Goal: Transaction & Acquisition: Purchase product/service

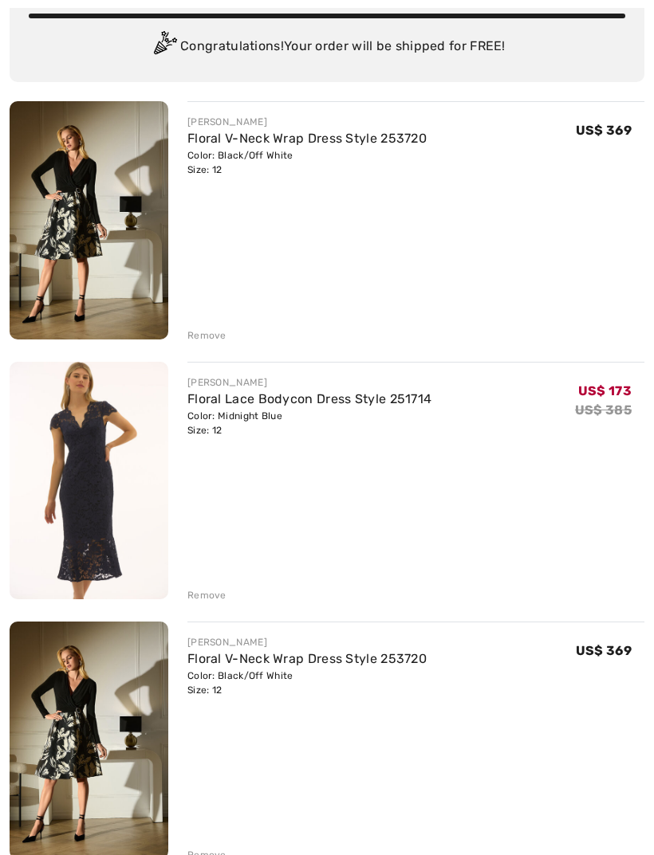
scroll to position [135, 0]
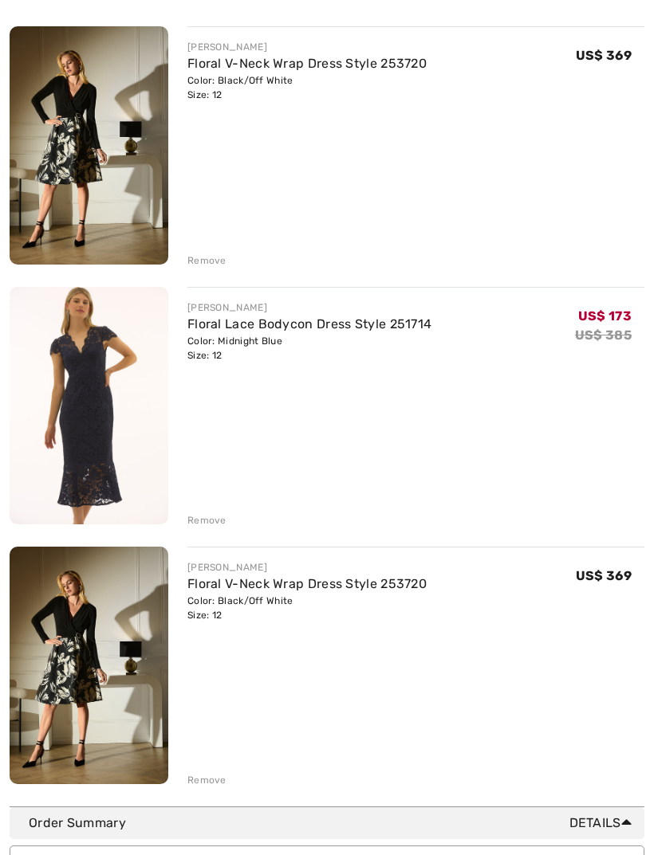
click at [209, 784] on div "Remove" at bounding box center [206, 781] width 39 height 14
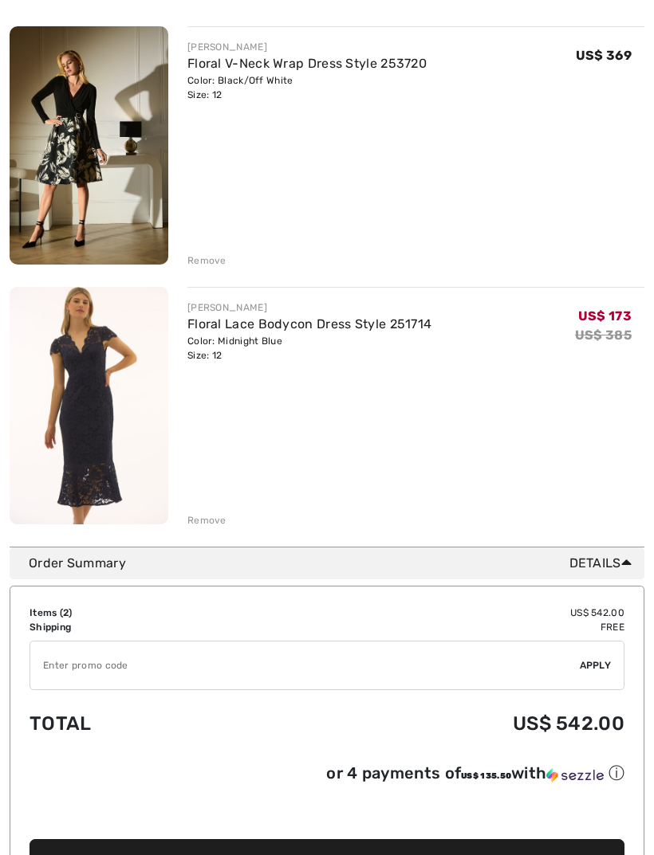
click at [65, 428] on img at bounding box center [89, 406] width 159 height 238
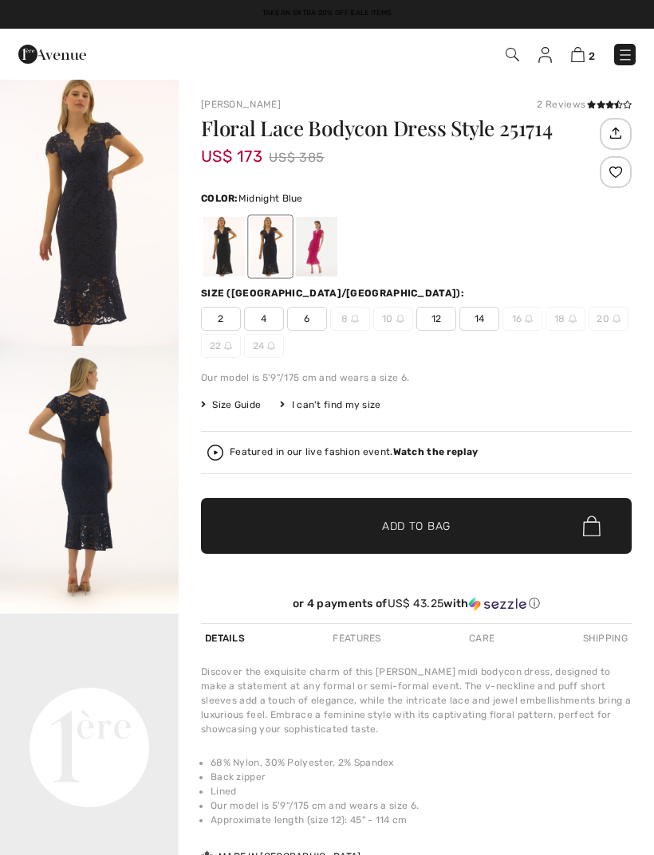
checkbox input "true"
click at [81, 249] on img "1 / 3" at bounding box center [89, 212] width 179 height 268
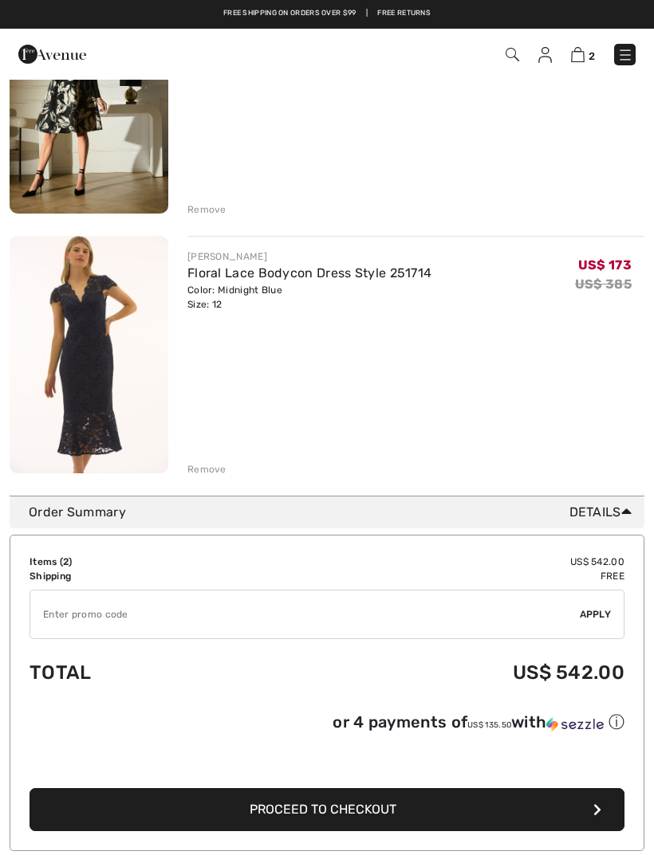
click at [206, 468] on div "Remove" at bounding box center [206, 469] width 39 height 14
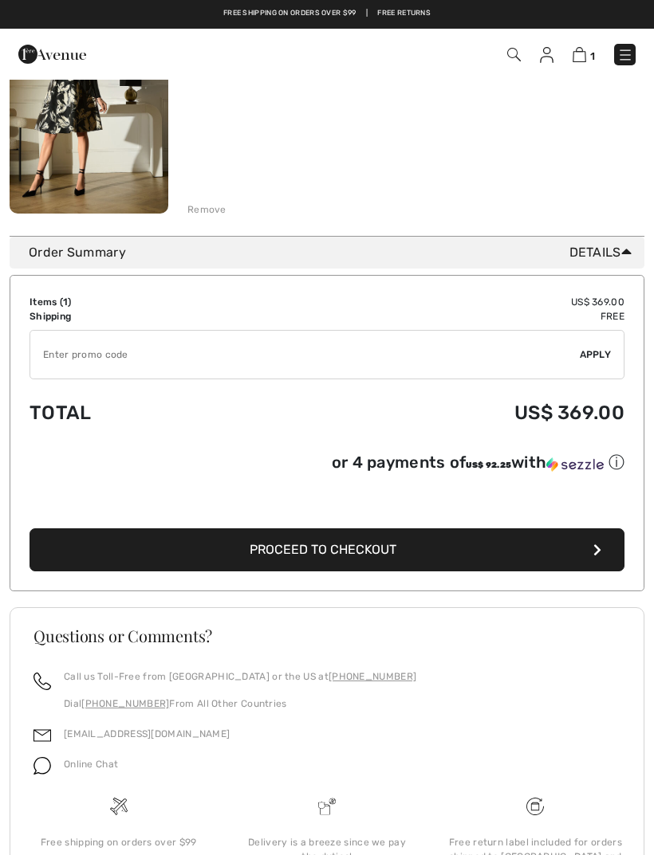
click at [245, 556] on button "Proceed to Checkout" at bounding box center [326, 549] width 595 height 43
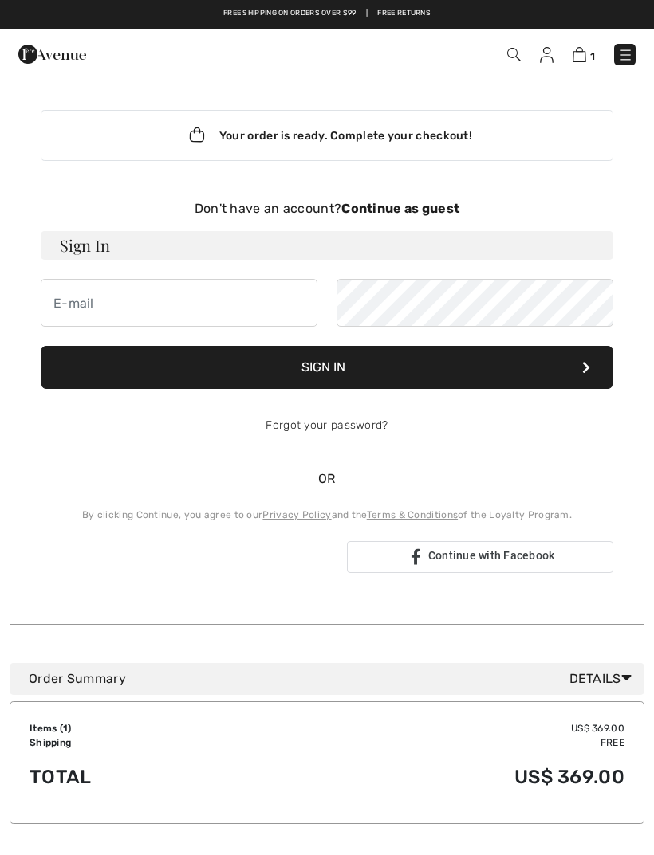
click at [393, 206] on strong "Continue as guest" at bounding box center [400, 208] width 118 height 15
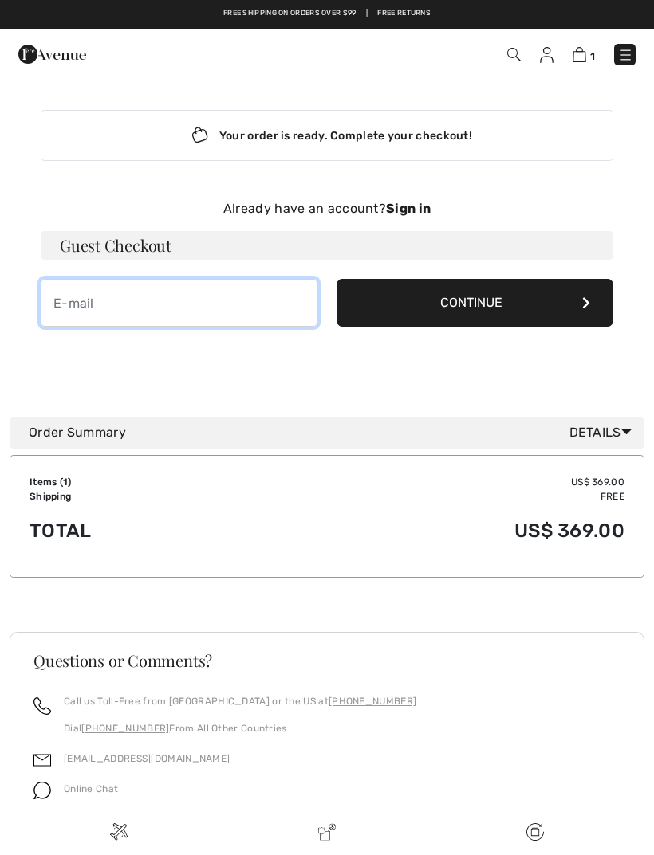
click at [78, 307] on input "email" at bounding box center [179, 303] width 277 height 48
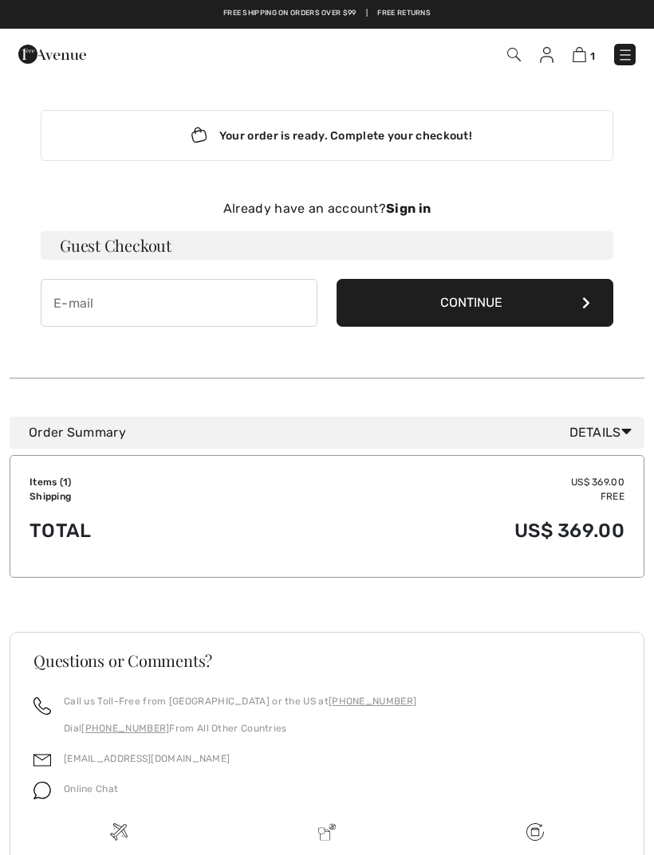
click at [399, 295] on button "Continue" at bounding box center [474, 303] width 277 height 48
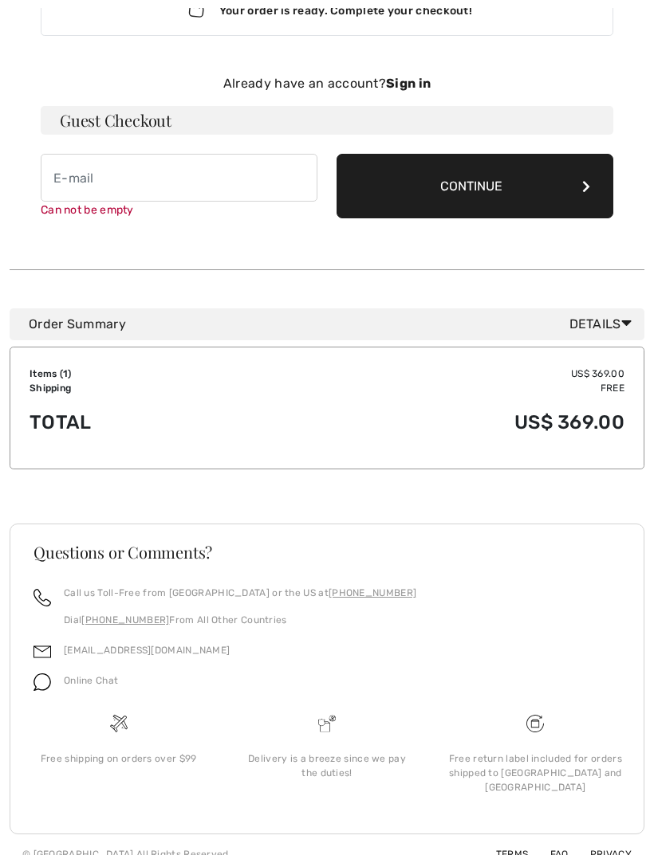
scroll to position [130, 0]
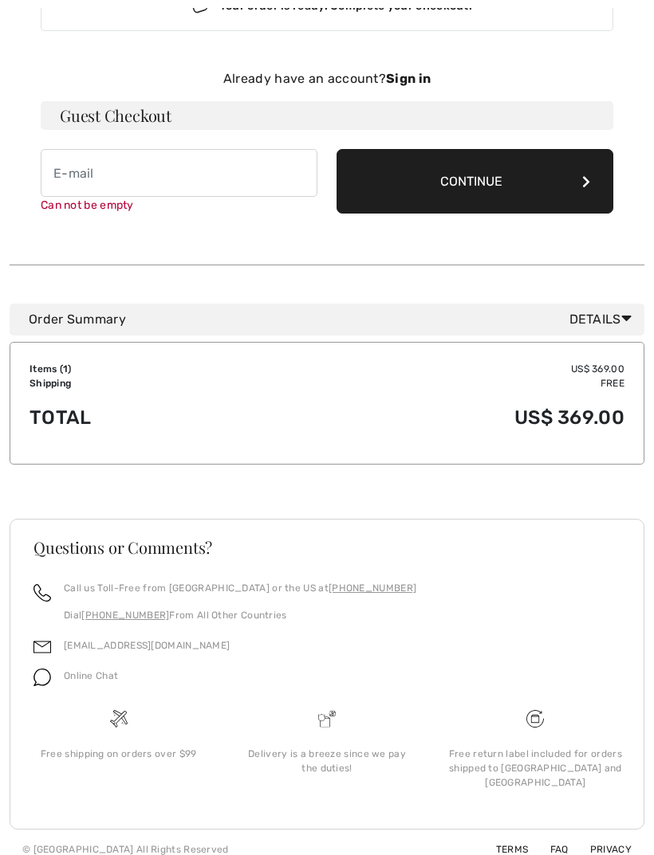
click at [378, 190] on button "Continue" at bounding box center [474, 181] width 277 height 65
click at [52, 176] on input "email" at bounding box center [179, 173] width 277 height 48
type input "[EMAIL_ADDRESS][DOMAIN_NAME]"
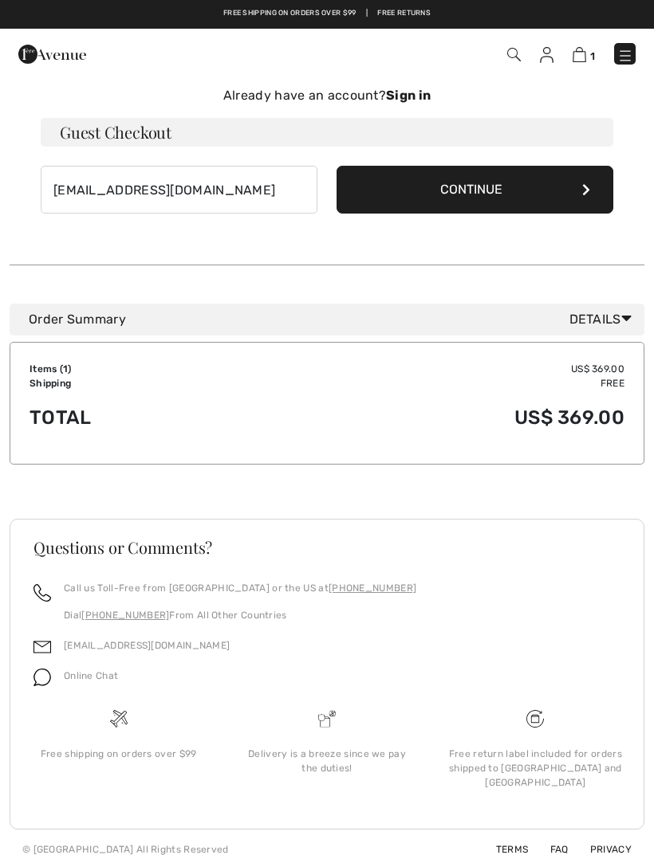
click at [416, 189] on button "Continue" at bounding box center [474, 190] width 277 height 48
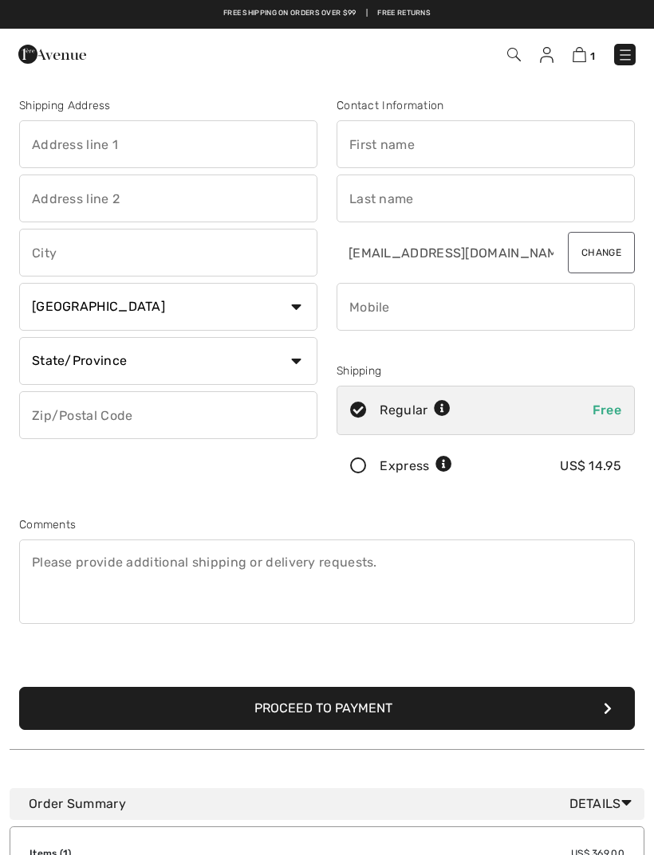
click at [45, 149] on input "text" at bounding box center [168, 144] width 298 height 48
type input "[STREET_ADDRESS]"
type input "Wilmette"
select select "0"
type input "60091"
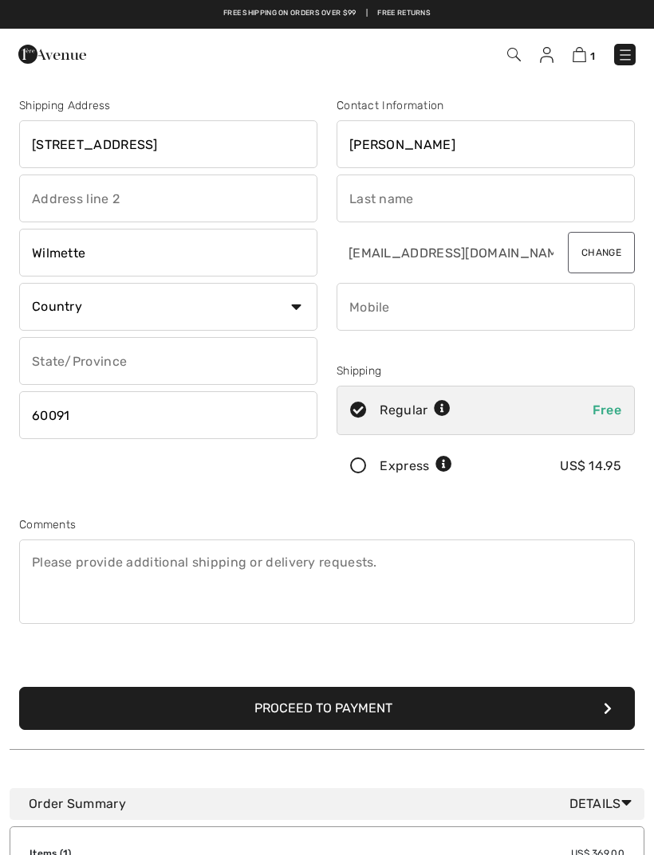
type input "[PERSON_NAME]"
click at [377, 197] on input "text" at bounding box center [485, 199] width 298 height 48
type input "Ahlstrom"
click at [49, 311] on select "Country Canada United States Afghanistan Aland Islands Albania Algeria American…" at bounding box center [168, 307] width 298 height 48
select select "US"
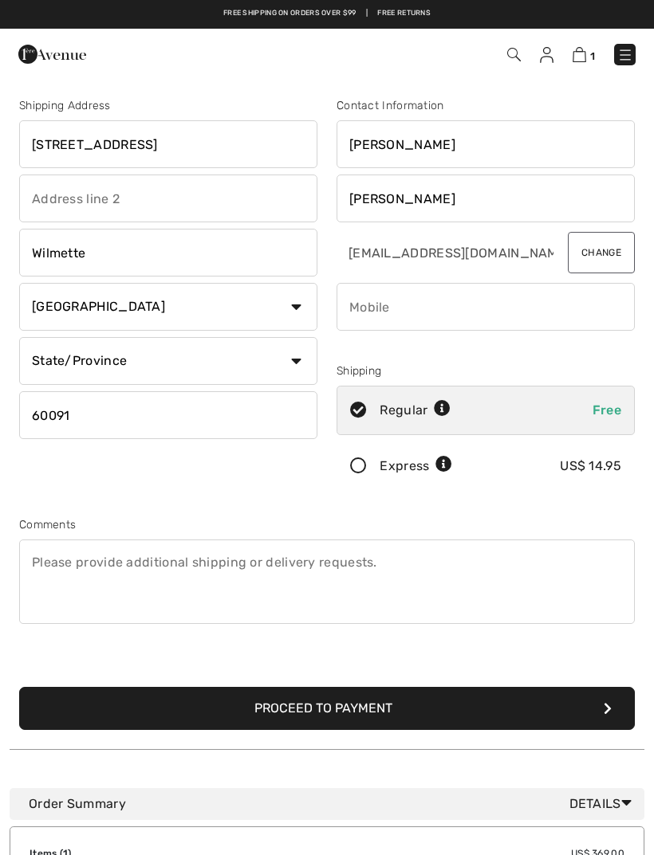
click at [370, 307] on input "phone" at bounding box center [485, 307] width 298 height 48
type input "8472743519"
click at [110, 359] on select "State/Province Alabama Alaska American Samoa Arizona Arkansas California Colora…" at bounding box center [168, 361] width 298 height 48
select select "IL"
click at [241, 718] on button "Proceed to Payment" at bounding box center [326, 708] width 615 height 43
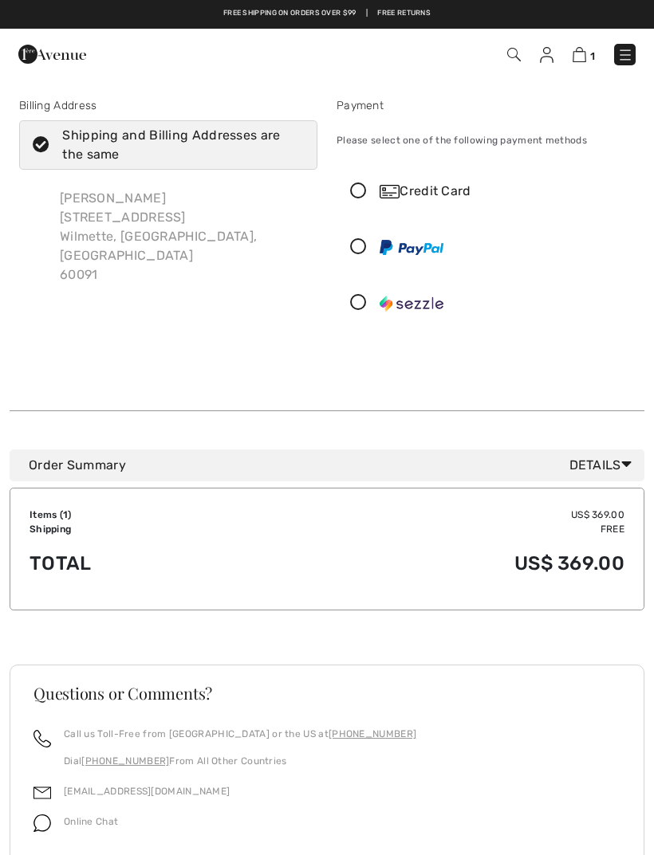
click at [355, 191] on icon at bounding box center [358, 191] width 42 height 17
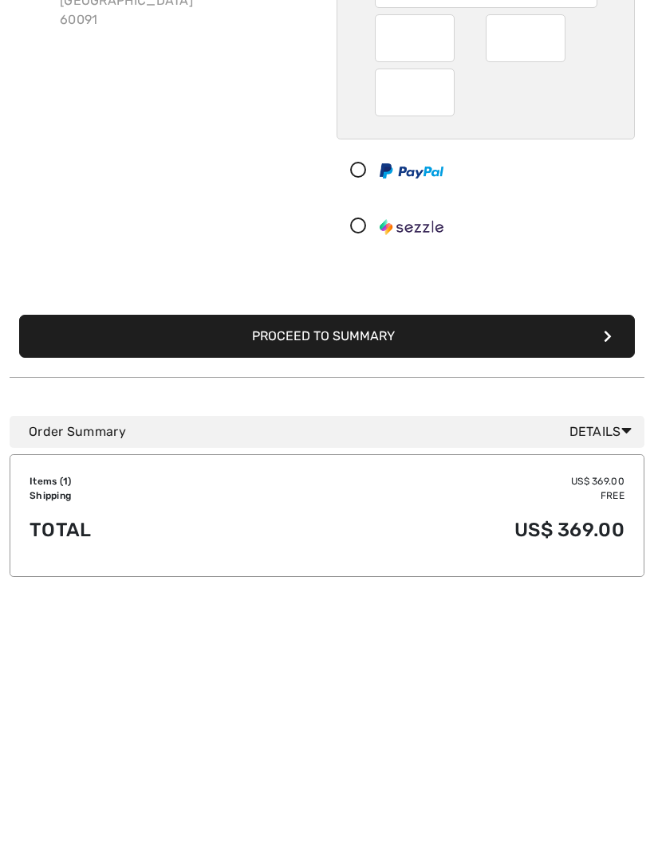
click at [245, 570] on button "Proceed to Summary" at bounding box center [326, 591] width 615 height 43
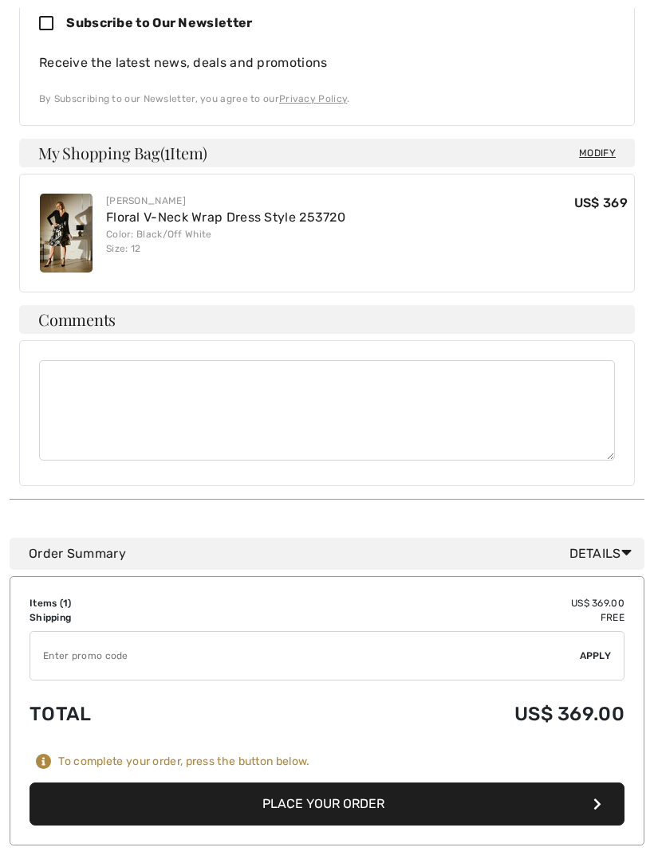
scroll to position [788, 0]
click at [328, 784] on button "Place Your Order" at bounding box center [326, 804] width 595 height 43
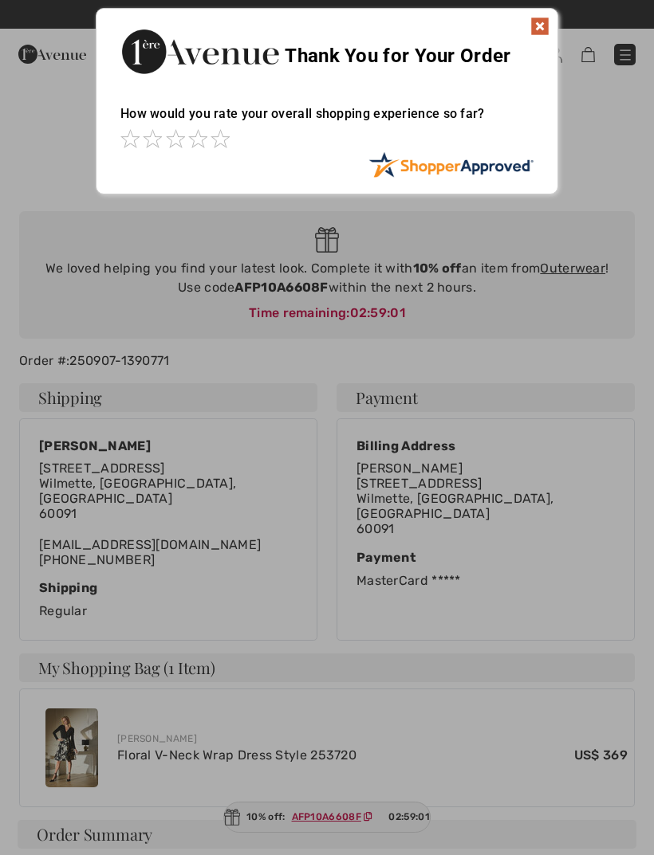
click at [532, 20] on img at bounding box center [539, 26] width 19 height 19
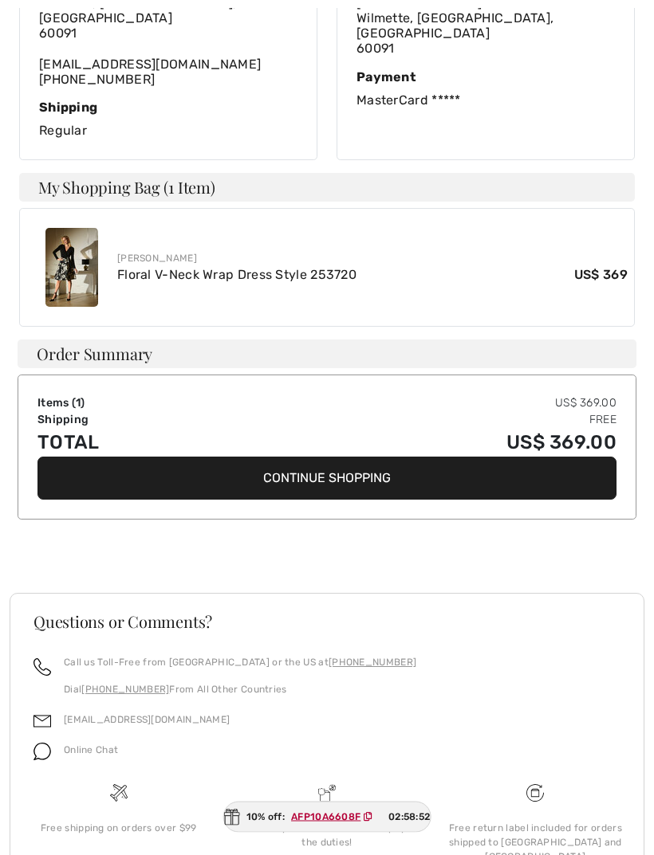
scroll to position [487, 0]
